Goal: Information Seeking & Learning: Learn about a topic

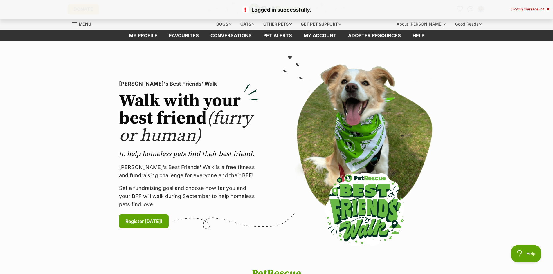
scroll to position [29, 0]
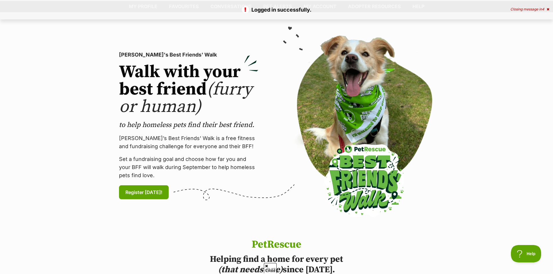
click at [547, 8] on icon at bounding box center [547, 9] width 3 height 3
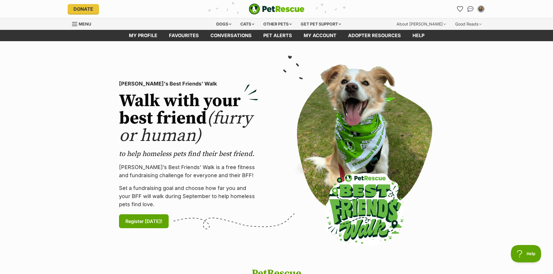
scroll to position [0, 0]
click at [451, 3] on div "Donate PetRescue home My account Kylie Dudley Edit profile Log out Pet alerts P…" at bounding box center [277, 9] width 418 height 18
click at [456, 6] on link "Favourites" at bounding box center [460, 9] width 12 height 12
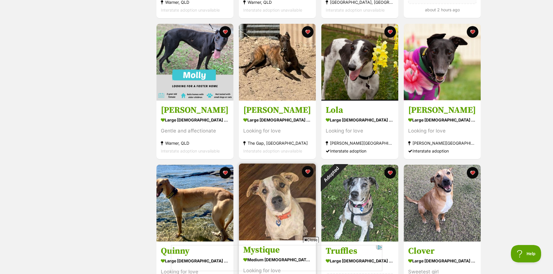
scroll to position [522, 0]
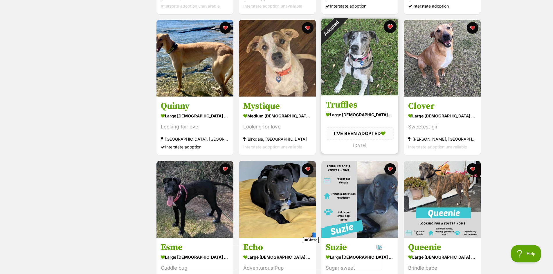
click at [386, 28] on button "favourite" at bounding box center [390, 26] width 13 height 13
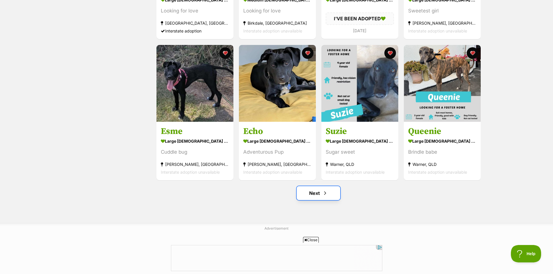
click at [327, 194] on span "Next page" at bounding box center [325, 193] width 6 height 7
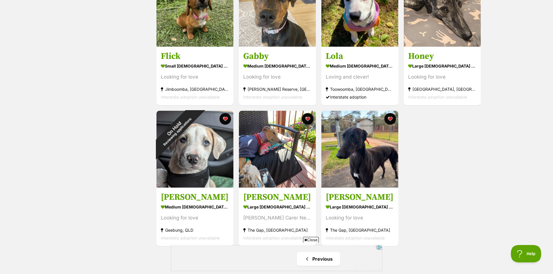
scroll to position [377, 0]
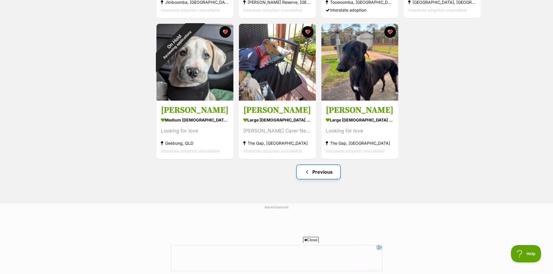
click at [325, 173] on link "Previous" at bounding box center [319, 172] width 44 height 14
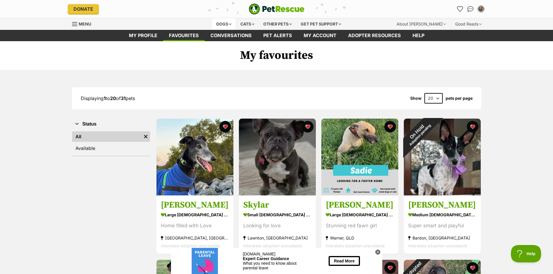
click at [219, 24] on div "Dogs" at bounding box center [223, 24] width 23 height 12
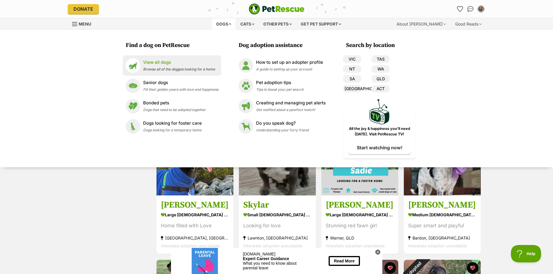
click at [150, 66] on div "View all dogs Browse all of the doggos looking for a home" at bounding box center [179, 65] width 72 height 12
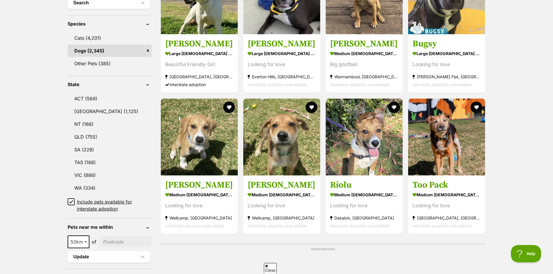
click at [72, 249] on div "10km 25km 50km 100km 250km 50km of Update" at bounding box center [110, 249] width 84 height 27
click at [73, 243] on span "50km" at bounding box center [78, 242] width 21 height 8
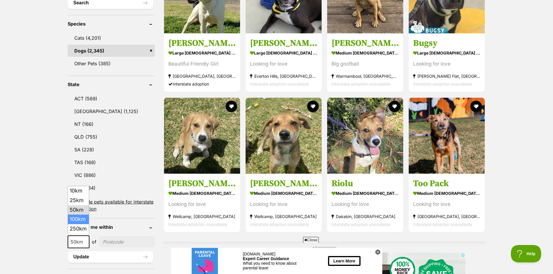
select select "100"
click at [107, 239] on input"] "postcode" at bounding box center [128, 241] width 54 height 11
type input"] "4560"
click at [104, 251] on button "Update" at bounding box center [111, 257] width 86 height 12
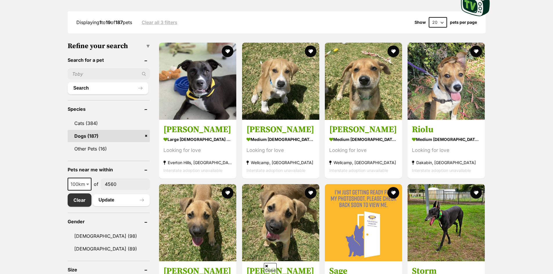
scroll to position [261, 0]
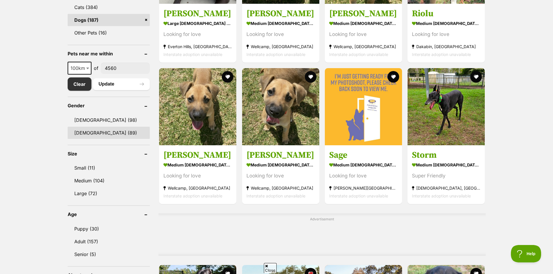
click at [100, 135] on link "Female (89)" at bounding box center [109, 133] width 82 height 12
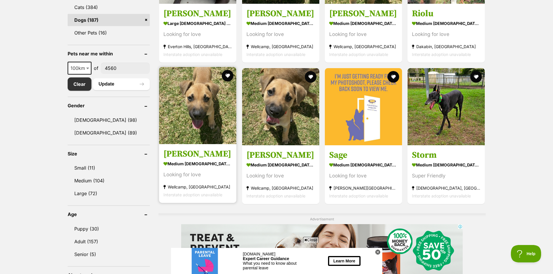
scroll to position [0, 0]
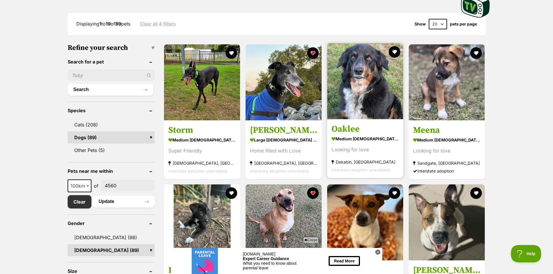
click at [357, 115] on img at bounding box center [365, 81] width 76 height 76
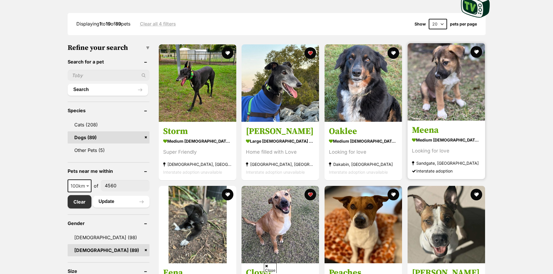
click at [420, 76] on img at bounding box center [445, 81] width 77 height 77
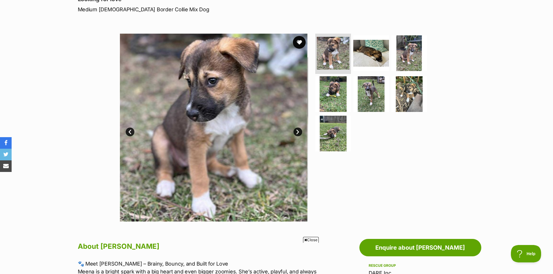
click at [303, 42] on button "favourite" at bounding box center [299, 42] width 13 height 13
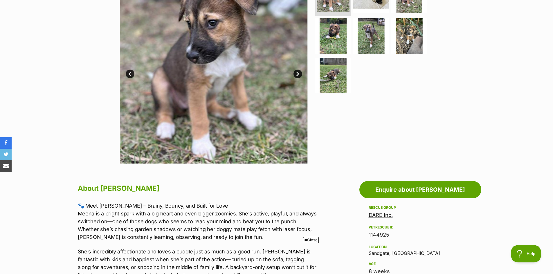
scroll to position [87, 0]
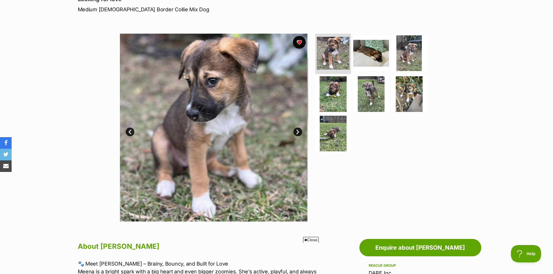
click at [299, 44] on button "favourite" at bounding box center [299, 42] width 13 height 13
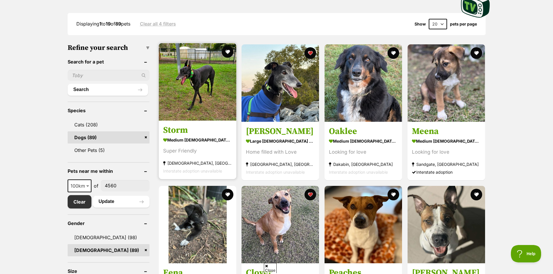
scroll to position [232, 0]
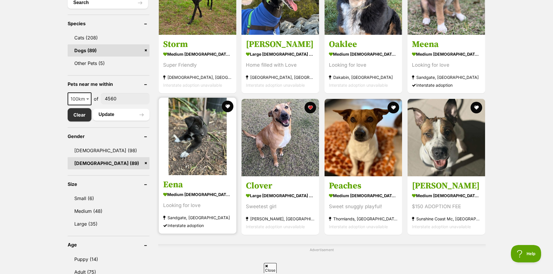
click at [191, 142] on img at bounding box center [197, 136] width 77 height 77
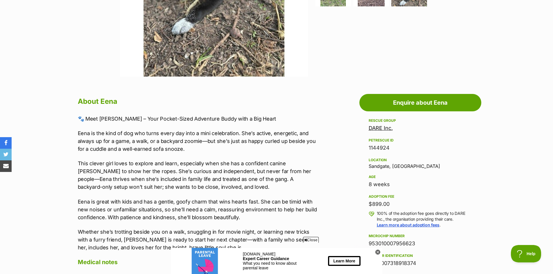
scroll to position [87, 0]
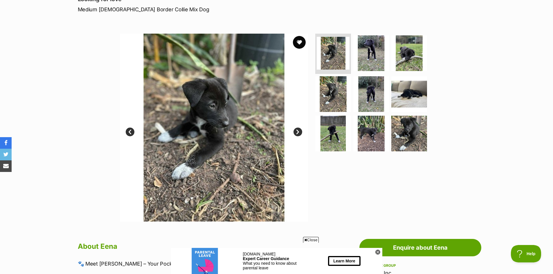
click at [298, 44] on button "favourite" at bounding box center [299, 42] width 13 height 13
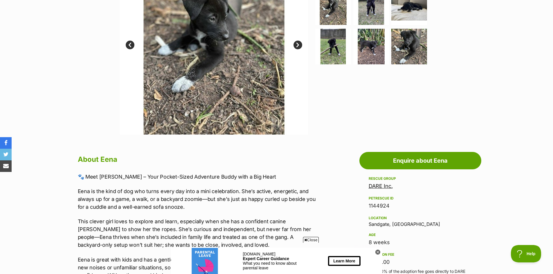
scroll to position [58, 0]
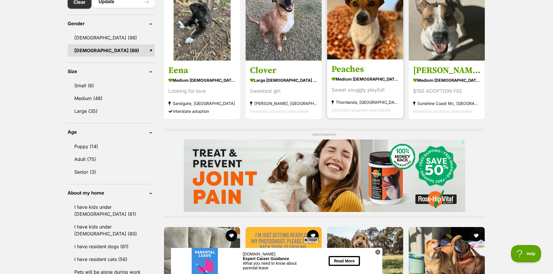
click at [363, 48] on img at bounding box center [365, 21] width 76 height 76
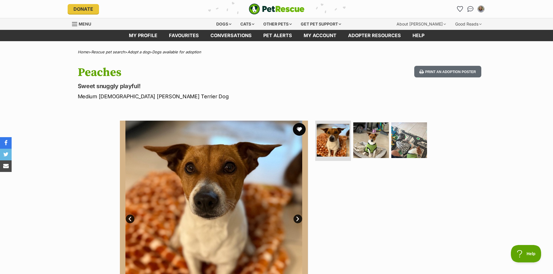
click at [302, 129] on button "favourite" at bounding box center [299, 129] width 13 height 13
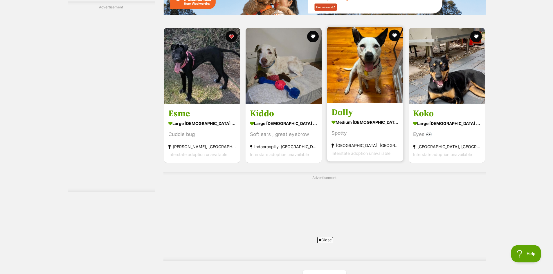
scroll to position [943, 0]
